Goal: Information Seeking & Learning: Learn about a topic

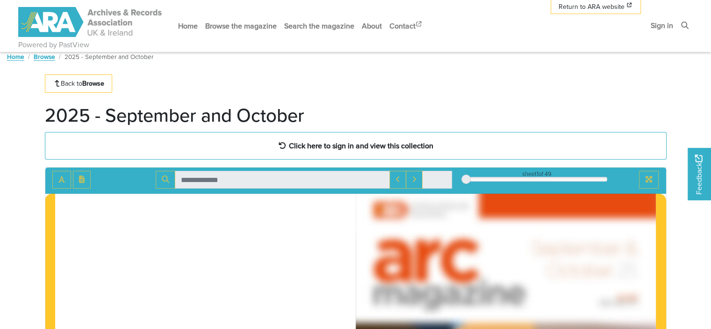
scroll to position [7, 0]
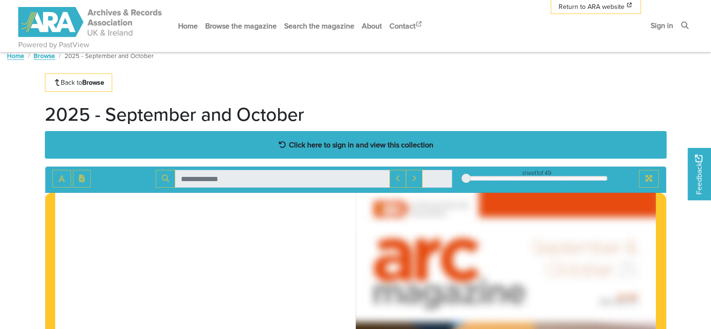
click at [341, 142] on strong "Click here to sign in and view this collection" at bounding box center [361, 144] width 144 height 10
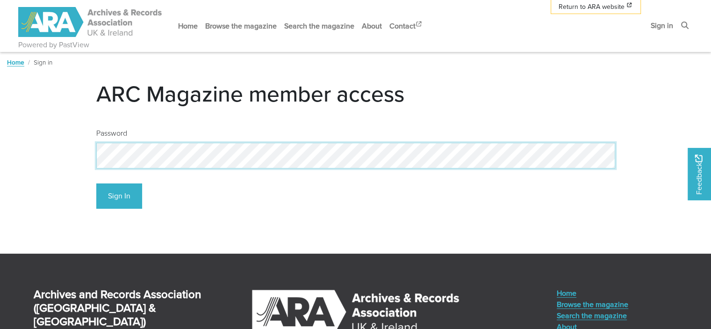
click at [0, 152] on body "Powered by PastView Menu" at bounding box center [355, 239] width 711 height 478
click at [96, 183] on button "Sign In" at bounding box center [119, 196] width 46 height 26
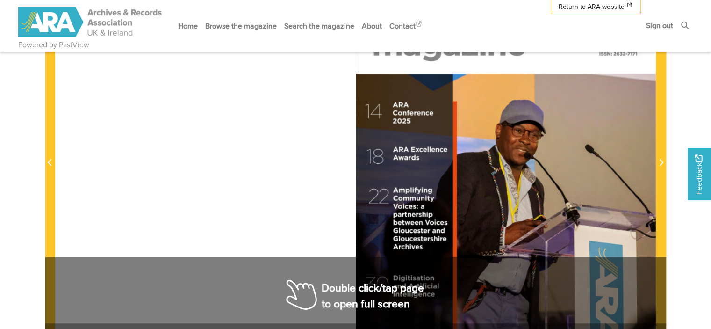
scroll to position [252, 0]
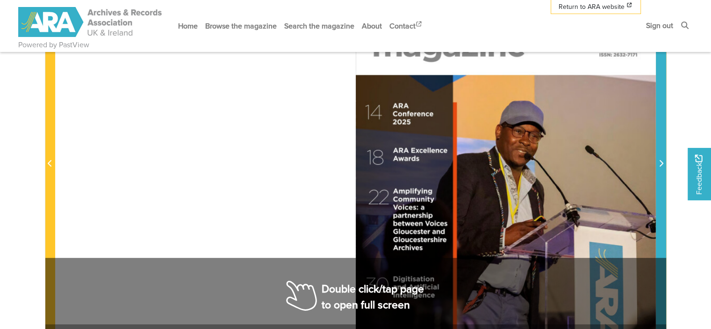
click at [659, 162] on icon "Next Page" at bounding box center [661, 162] width 5 height 7
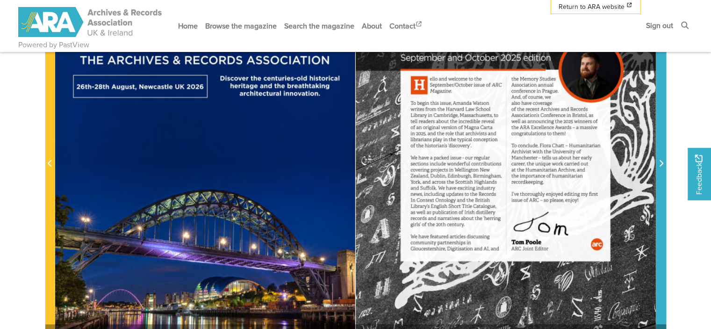
click at [659, 162] on icon "Next Page" at bounding box center [661, 162] width 5 height 7
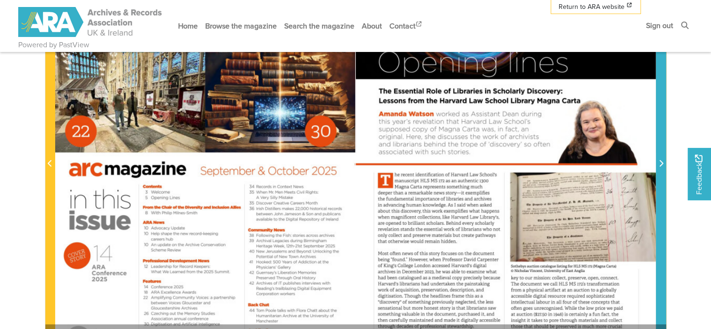
click at [659, 162] on icon "Next Page" at bounding box center [661, 162] width 5 height 7
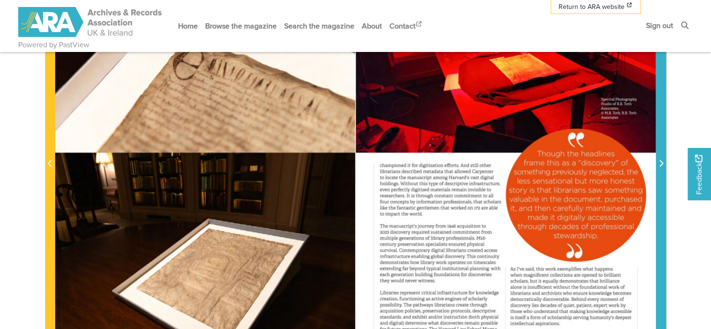
click at [659, 162] on icon "Next Page" at bounding box center [661, 162] width 5 height 7
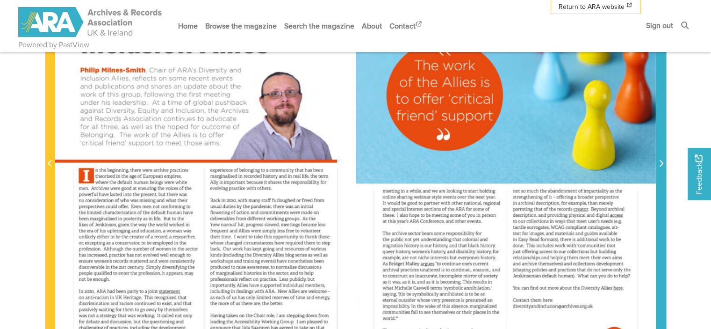
click at [659, 166] on icon "Next Page" at bounding box center [661, 162] width 5 height 7
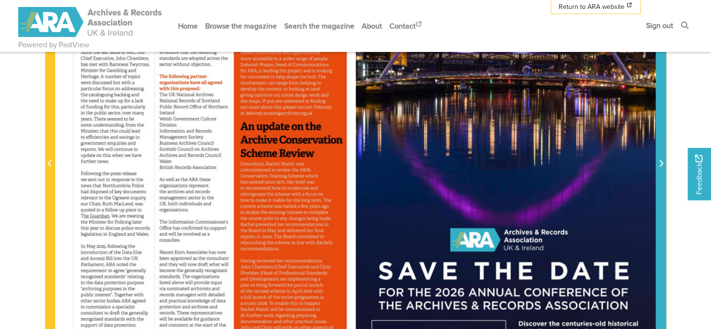
click at [659, 166] on icon "Next Page" at bounding box center [661, 162] width 5 height 7
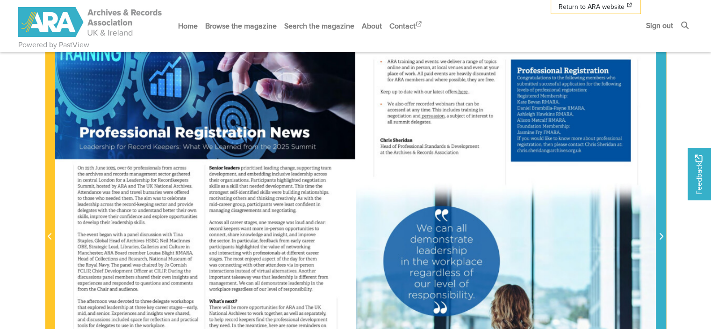
scroll to position [179, 0]
click at [662, 237] on icon "Next Page" at bounding box center [661, 235] width 5 height 7
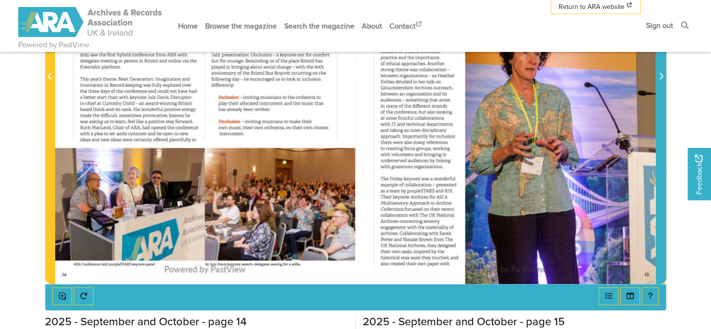
scroll to position [339, 0]
click at [662, 84] on span "Next Page" at bounding box center [660, 71] width 9 height 424
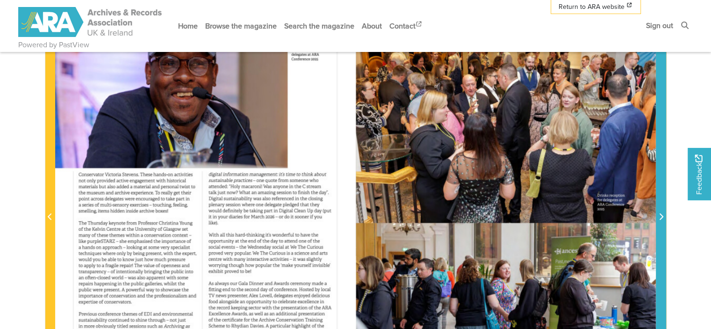
scroll to position [198, 0]
click at [662, 216] on icon "Next Page" at bounding box center [662, 216] width 4 height 7
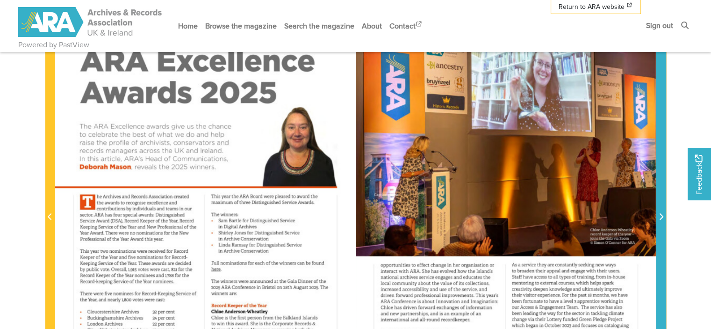
click at [662, 216] on icon "Next Page" at bounding box center [662, 216] width 4 height 7
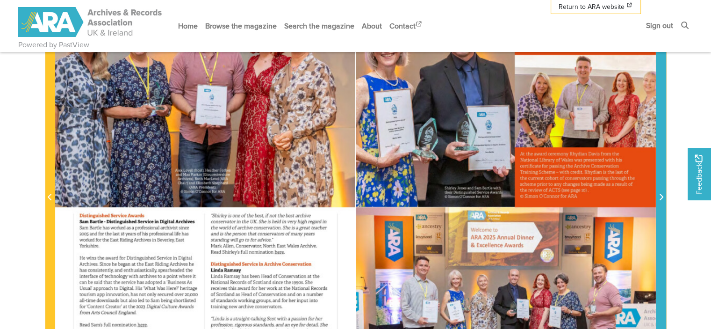
scroll to position [218, 0]
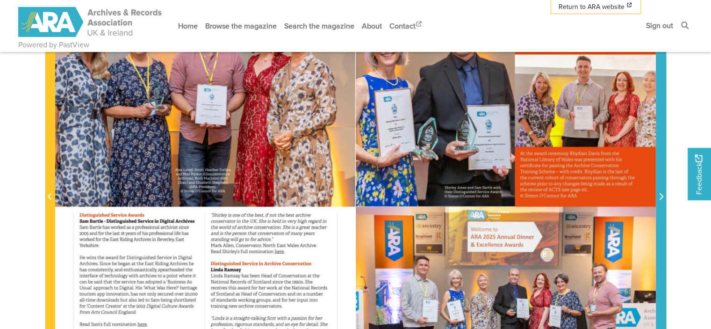
click at [658, 192] on span "Next Page" at bounding box center [660, 196] width 9 height 11
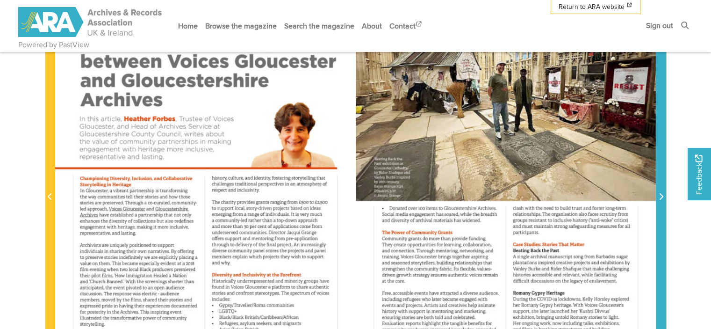
click at [658, 192] on span "Next Page" at bounding box center [660, 196] width 9 height 11
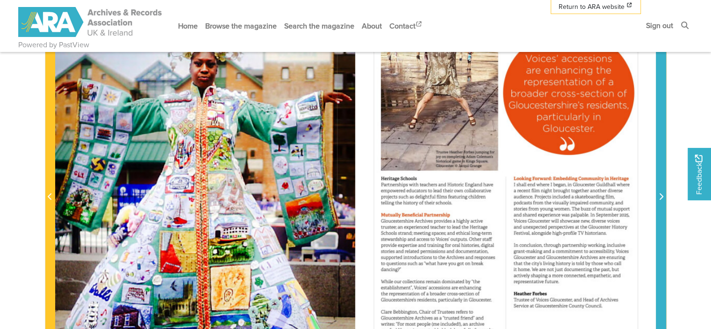
click at [658, 192] on span "Next Page" at bounding box center [660, 196] width 9 height 11
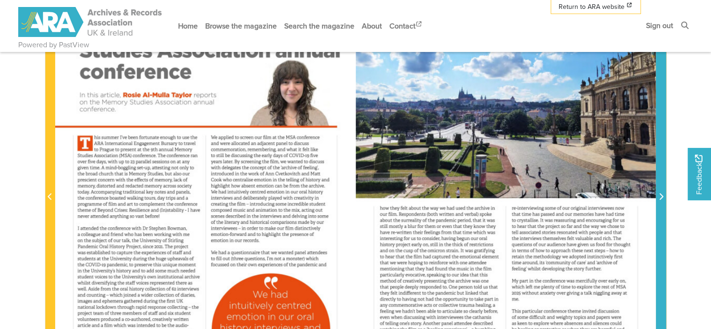
click at [658, 192] on span "Next Page" at bounding box center [660, 196] width 9 height 11
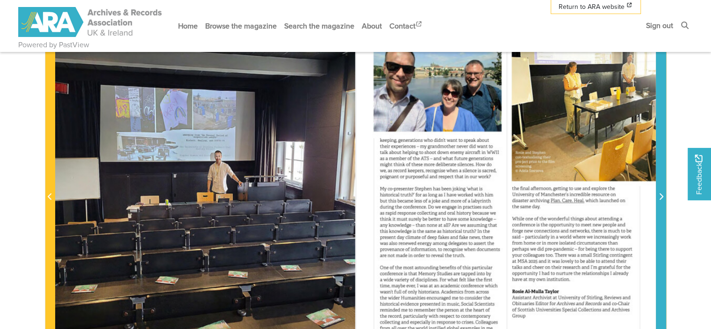
click at [658, 192] on span "Next Page" at bounding box center [660, 196] width 9 height 11
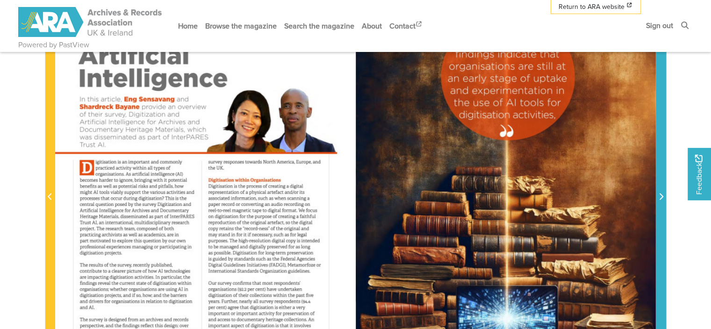
click at [658, 192] on span "Next Page" at bounding box center [660, 196] width 9 height 11
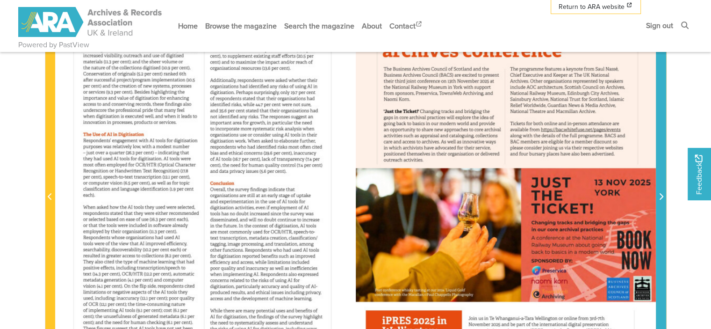
click at [658, 192] on span "Next Page" at bounding box center [660, 196] width 9 height 11
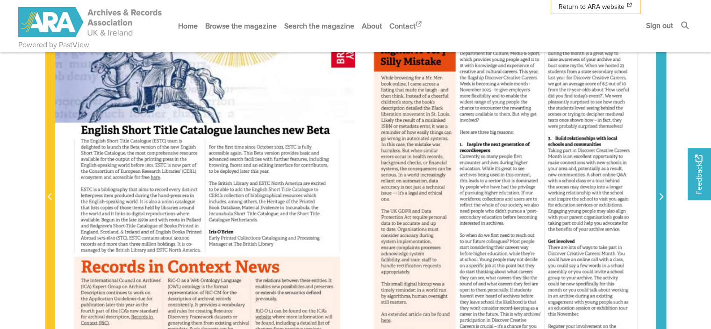
click at [658, 192] on span "Next Page" at bounding box center [660, 196] width 9 height 11
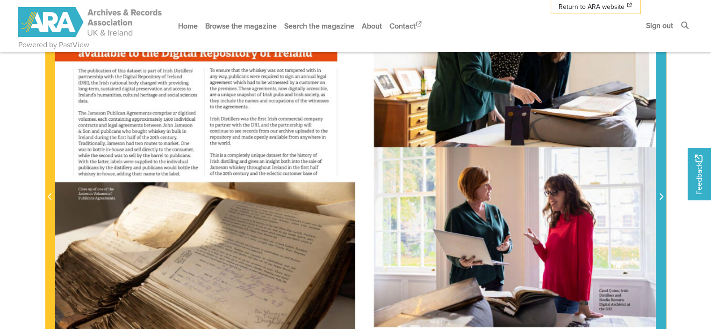
click at [658, 192] on span "Next Page" at bounding box center [660, 196] width 9 height 11
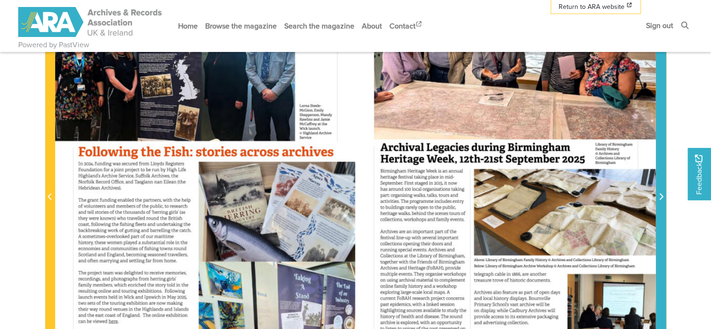
click at [659, 193] on icon "Next Page" at bounding box center [661, 196] width 5 height 7
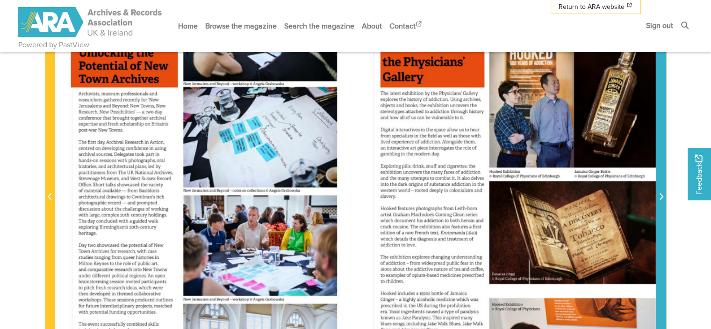
click at [659, 193] on icon "Next Page" at bounding box center [661, 196] width 5 height 7
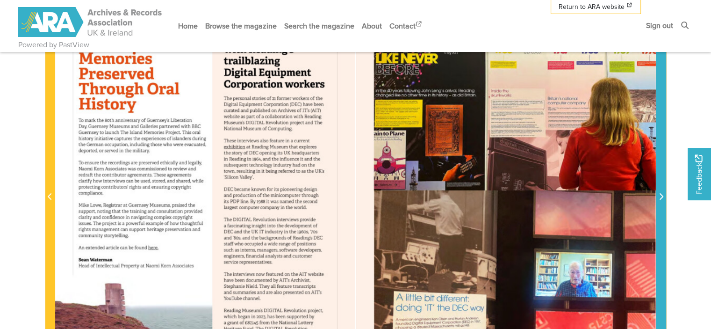
click at [659, 193] on icon "Next Page" at bounding box center [661, 196] width 5 height 7
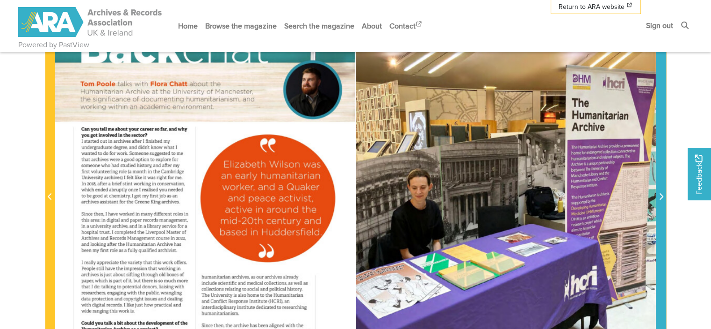
click at [659, 193] on icon "Next Page" at bounding box center [661, 196] width 5 height 7
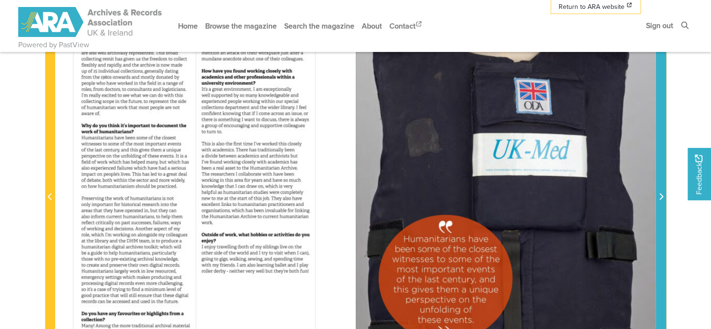
click at [659, 193] on icon "Next Page" at bounding box center [661, 196] width 5 height 7
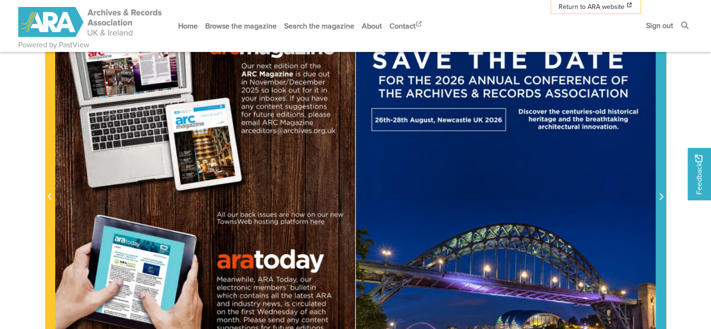
click at [659, 193] on icon "Next Page" at bounding box center [661, 196] width 5 height 7
